Goal: Task Accomplishment & Management: Complete application form

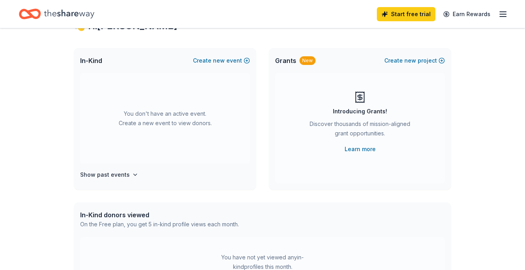
scroll to position [40, 0]
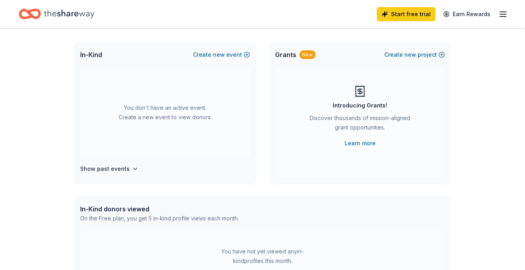
click at [158, 113] on div "You don't have an active event. Create a new event to view donors." at bounding box center [165, 112] width 170 height 90
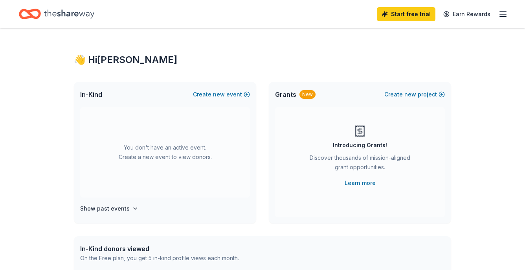
scroll to position [0, 0]
click at [66, 12] on icon "Home" at bounding box center [69, 14] width 50 height 16
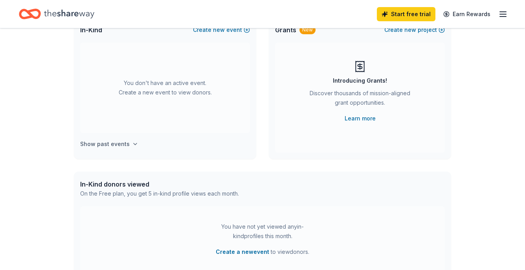
click at [107, 140] on h4 "Show past events" at bounding box center [105, 143] width 50 height 9
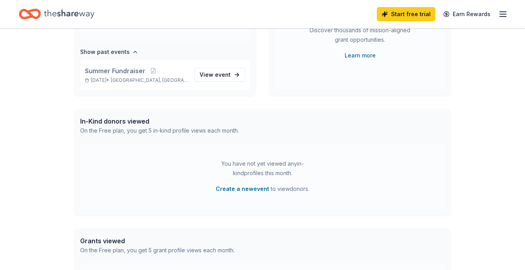
scroll to position [185, 0]
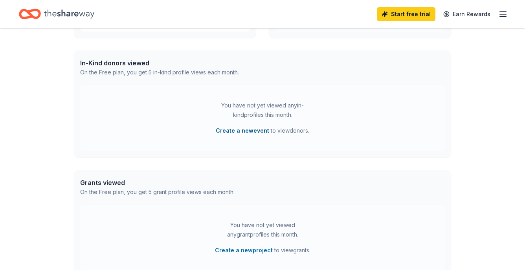
click at [248, 130] on button "Create a new event" at bounding box center [242, 130] width 53 height 9
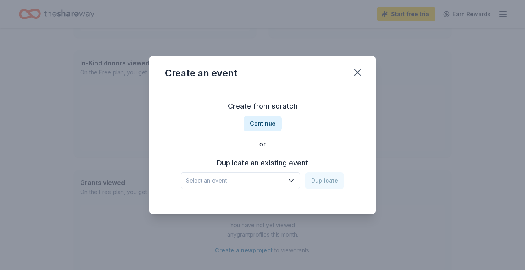
click at [251, 182] on span "Select an event" at bounding box center [235, 180] width 98 height 9
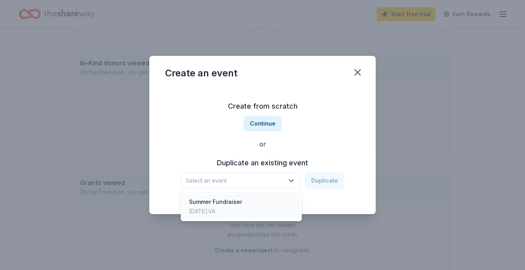
click at [249, 205] on div "Summer Fundraiser Jul 13, 2025 · VA" at bounding box center [241, 206] width 117 height 25
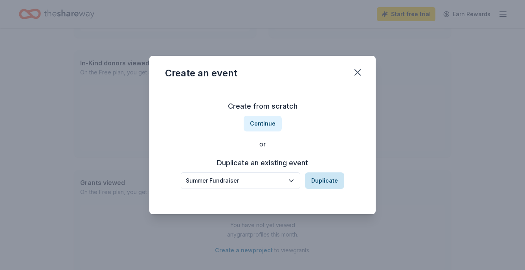
click at [322, 180] on button "Duplicate" at bounding box center [324, 180] width 39 height 17
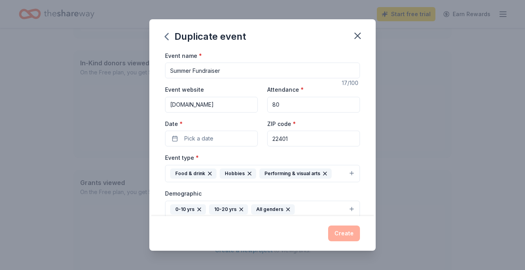
click at [224, 67] on input "Summer Fundraiser" at bounding box center [262, 70] width 195 height 16
type input "W"
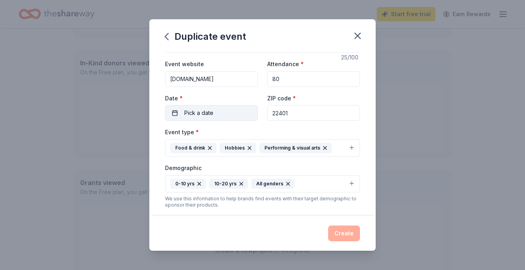
scroll to position [33, 0]
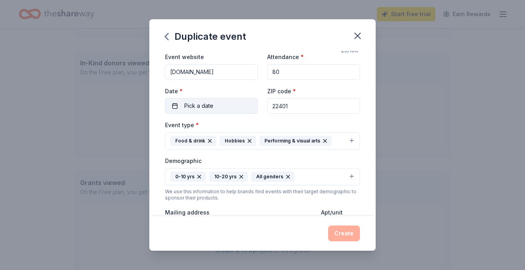
type input "Kicks for Kids Fundraiser"
click at [214, 110] on button "Pick a date" at bounding box center [211, 106] width 93 height 16
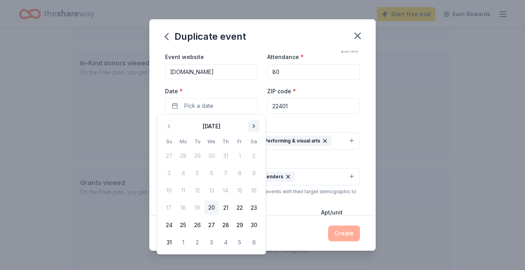
click at [258, 128] on button "Go to next month" at bounding box center [253, 126] width 11 height 11
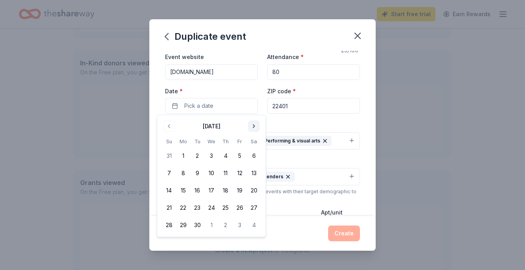
click at [258, 128] on button "Go to next month" at bounding box center [253, 126] width 11 height 11
click at [168, 206] on button "19" at bounding box center [169, 207] width 14 height 14
click at [214, 205] on button "22" at bounding box center [211, 207] width 14 height 14
click at [169, 207] on button "19" at bounding box center [169, 207] width 14 height 14
click at [351, 118] on div "Event name * Kicks for Kids Fundraiser 25 /100 Event website Www.spreadingsmile…" at bounding box center [262, 200] width 195 height 365
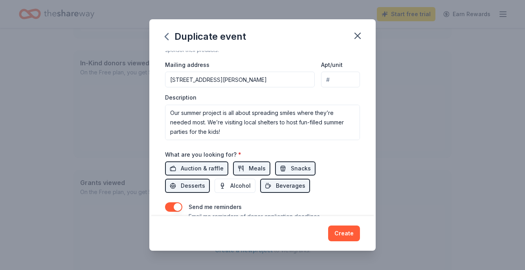
scroll to position [180, 0]
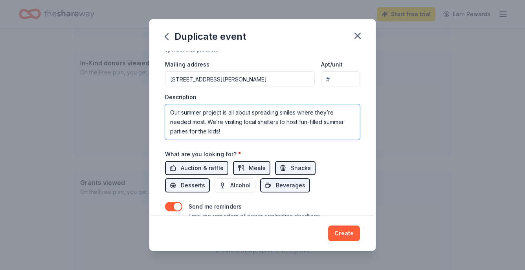
click at [231, 120] on textarea "Our summer project is all about spreading smiles where they’re needed most. We’…" at bounding box center [262, 121] width 195 height 35
click at [239, 128] on textarea "Each celebration will include: • Cookout favorites like hamburgers, hot dogs, c…" at bounding box center [262, 121] width 195 height 35
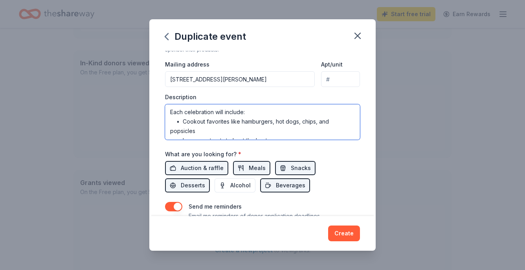
click at [239, 128] on textarea "Each celebration will include: • Cookout favorites like hamburgers, hot dogs, c…" at bounding box center [262, 121] width 195 height 35
type textarea "Each celebration will include: • Ice cream treats to beat the heat • Goodie bag…"
drag, startPoint x: 168, startPoint y: 120, endPoint x: 207, endPoint y: 204, distance: 92.7
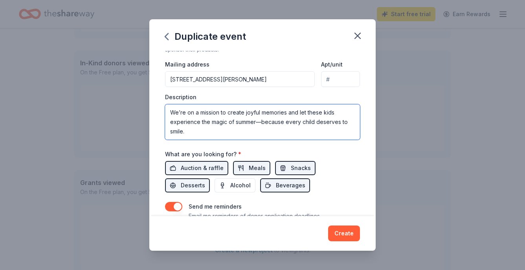
click at [207, 204] on div "Event name * Kicks for Kids Fundraiser 25 /100 Event website Www.spreadingsmile…" at bounding box center [262, 52] width 195 height 365
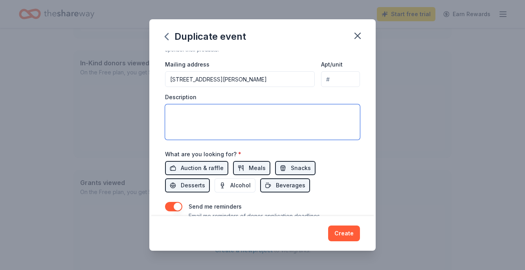
scroll to position [0, 0]
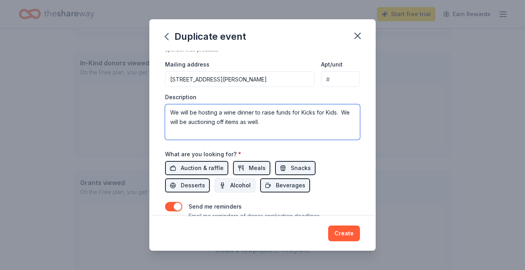
type textarea "We will be hosting a wine dinner to raise funds for Kicks for Kids. We will be …"
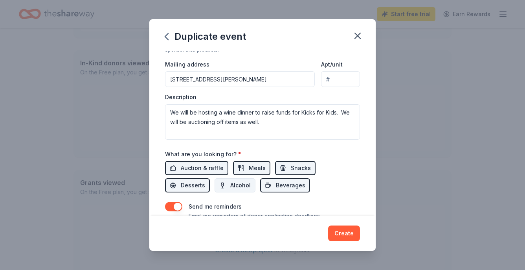
click at [230, 188] on span "Alcohol" at bounding box center [240, 184] width 20 height 9
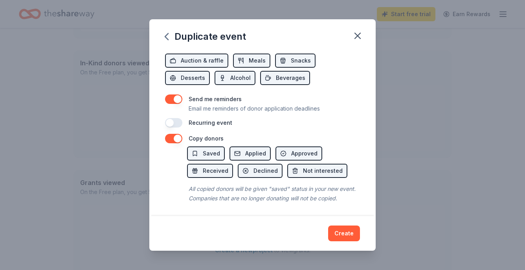
scroll to position [287, 0]
click at [350, 233] on button "Create" at bounding box center [344, 233] width 32 height 16
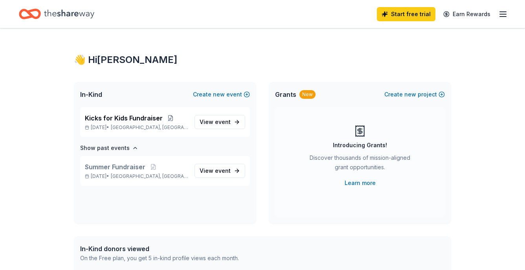
scroll to position [0, 0]
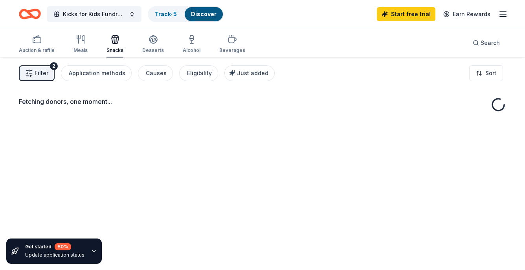
scroll to position [-1, 0]
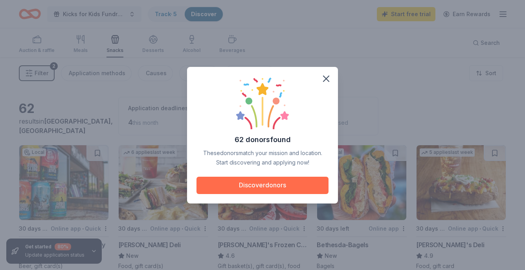
click at [270, 186] on button "Discover donors" at bounding box center [262, 184] width 132 height 17
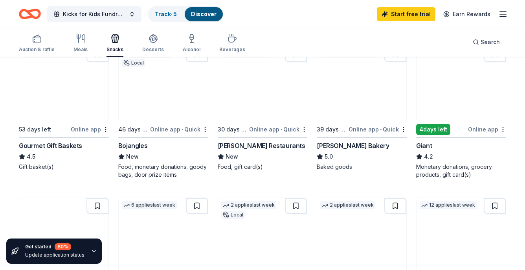
scroll to position [226, 0]
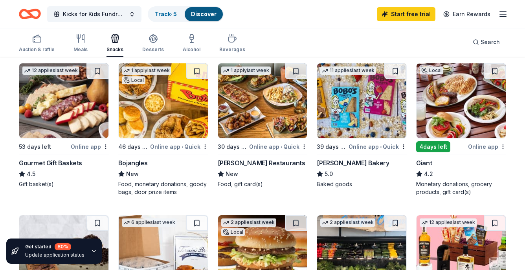
click at [72, 112] on img at bounding box center [63, 100] width 89 height 75
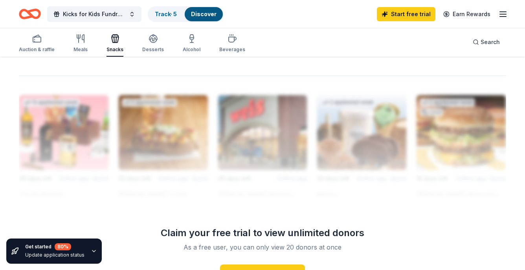
scroll to position [652, 0]
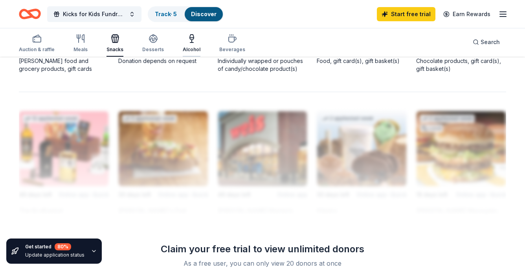
click at [187, 39] on icon "button" at bounding box center [191, 38] width 9 height 9
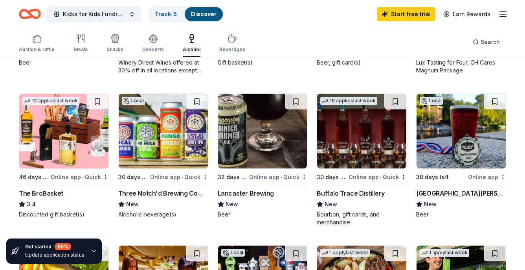
scroll to position [205, 0]
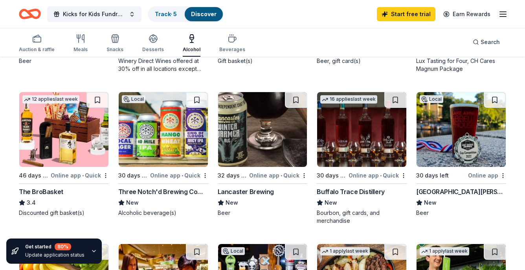
click at [359, 150] on img at bounding box center [361, 129] width 89 height 75
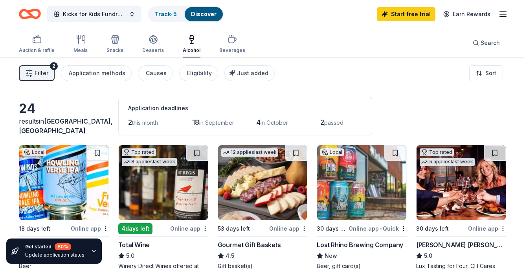
scroll to position [0, 0]
click at [228, 39] on icon "button" at bounding box center [232, 39] width 9 height 9
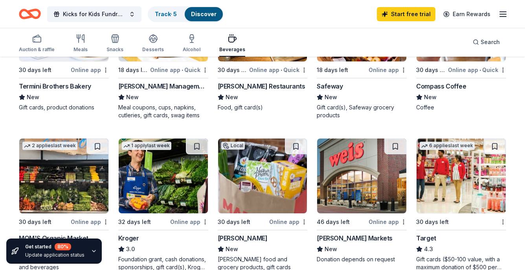
scroll to position [271, 0]
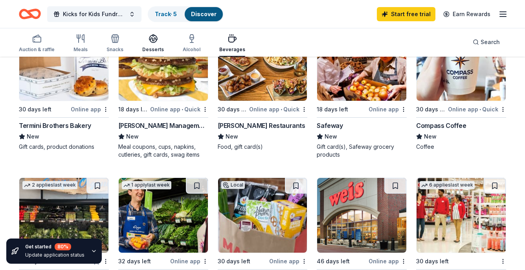
click at [156, 42] on div "button" at bounding box center [153, 38] width 22 height 9
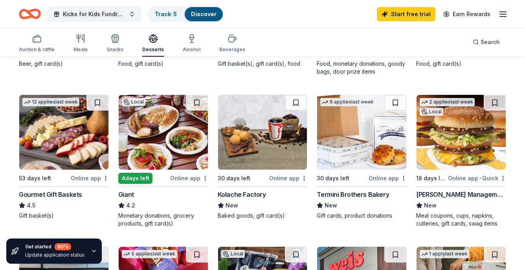
scroll to position [212, 0]
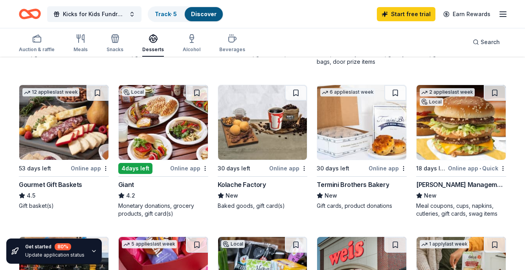
click at [83, 130] on img at bounding box center [63, 122] width 89 height 75
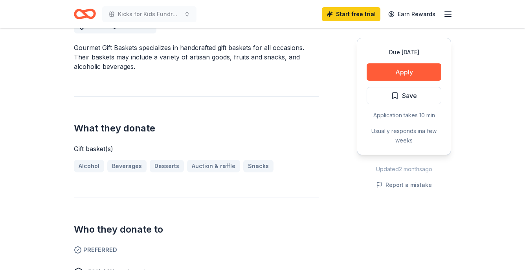
scroll to position [264, 0]
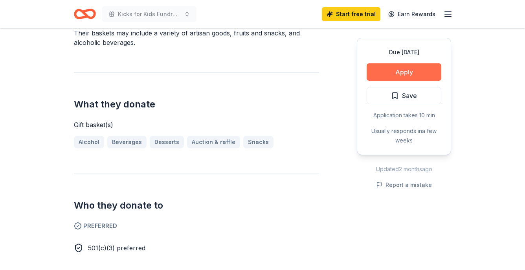
click at [417, 73] on button "Apply" at bounding box center [404, 71] width 75 height 17
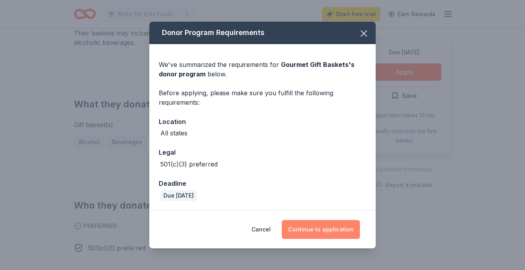
click at [328, 232] on button "Continue to application" at bounding box center [321, 229] width 78 height 19
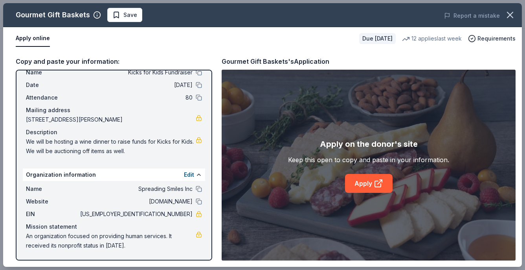
scroll to position [25, 0]
click at [362, 182] on link "Apply" at bounding box center [369, 183] width 48 height 19
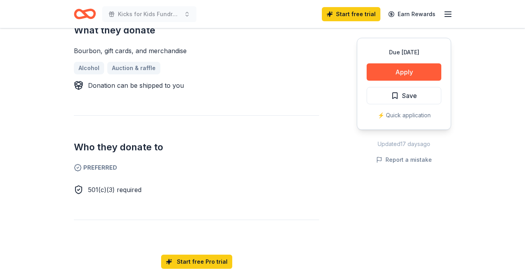
scroll to position [331, 0]
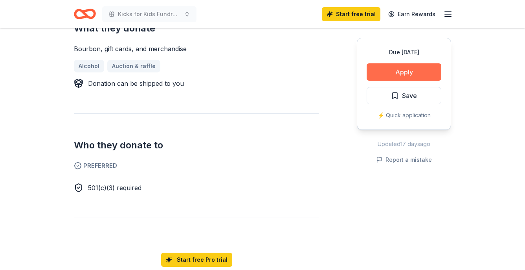
click at [405, 73] on button "Apply" at bounding box center [404, 71] width 75 height 17
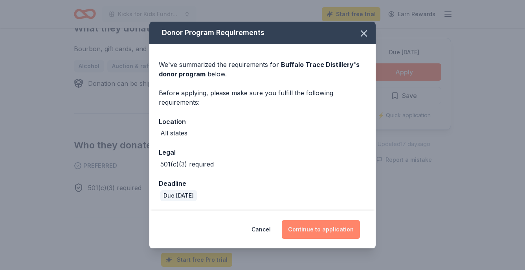
click at [318, 226] on button "Continue to application" at bounding box center [321, 229] width 78 height 19
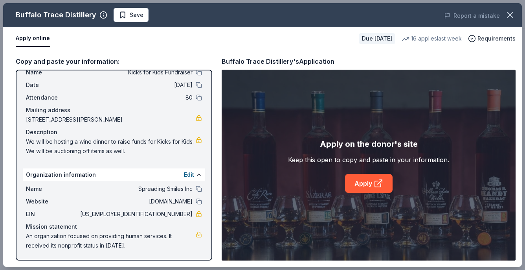
scroll to position [25, 0]
click at [360, 179] on link "Apply" at bounding box center [369, 183] width 48 height 19
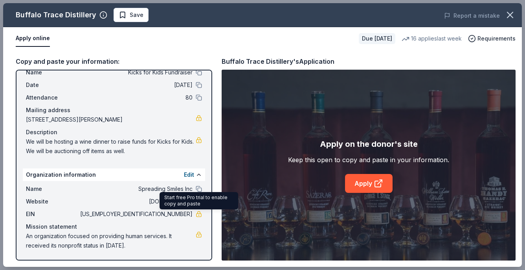
click at [196, 212] on link at bounding box center [199, 214] width 6 height 6
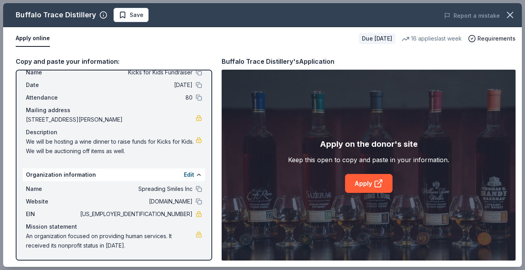
drag, startPoint x: 161, startPoint y: 211, endPoint x: 192, endPoint y: 213, distance: 31.1
click at [192, 213] on span "99-4315502" at bounding box center [136, 213] width 114 height 9
drag, startPoint x: 192, startPoint y: 213, endPoint x: 160, endPoint y: 211, distance: 31.5
click at [160, 211] on span "99-4315502" at bounding box center [136, 213] width 114 height 9
